Goal: Information Seeking & Learning: Find specific fact

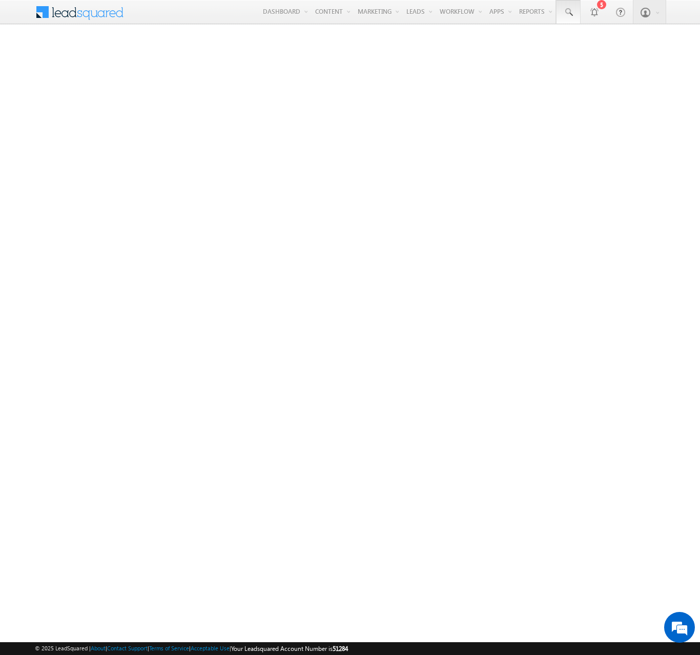
click at [568, 12] on span at bounding box center [568, 12] width 10 height 10
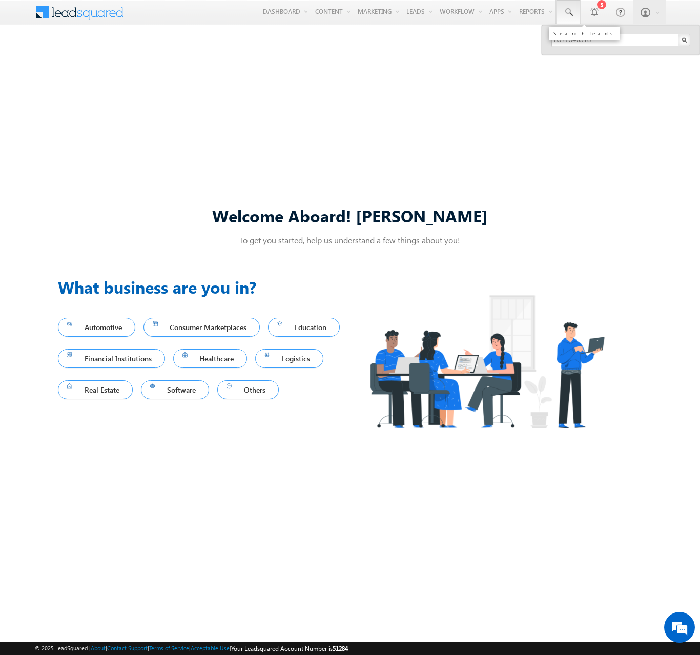
type input "8977546918"
click at [626, 70] on div "[PHONE_NUMBER]" at bounding box center [625, 76] width 137 height 12
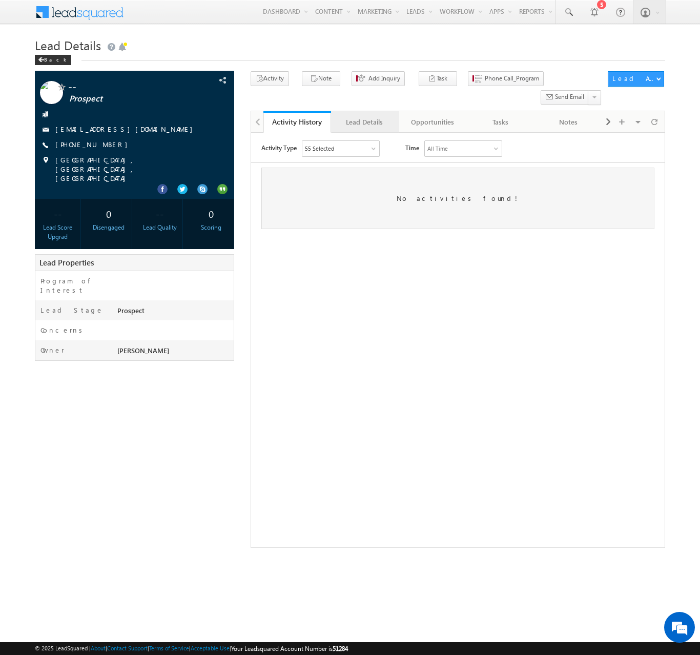
click at [365, 116] on div "Lead Details" at bounding box center [364, 122] width 50 height 12
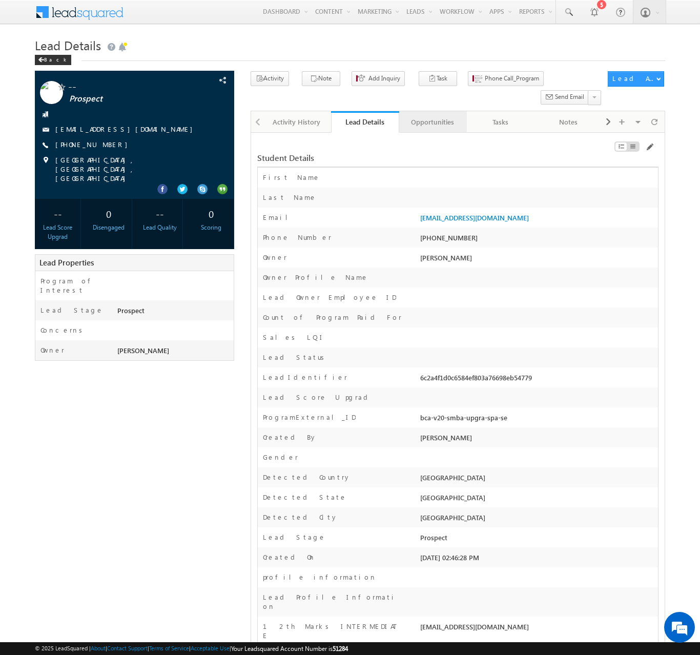
click at [432, 116] on div "Opportunities" at bounding box center [433, 122] width 50 height 12
